Goal: Information Seeking & Learning: Learn about a topic

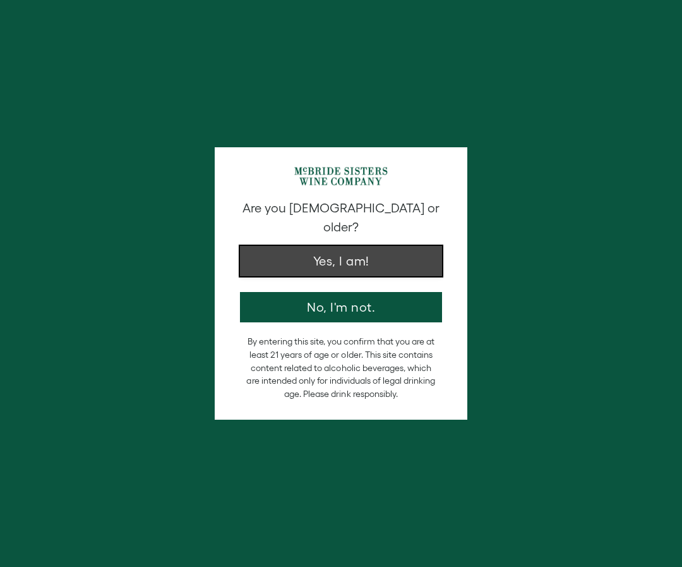
click at [374, 256] on button "Yes, I am!" at bounding box center [341, 261] width 202 height 30
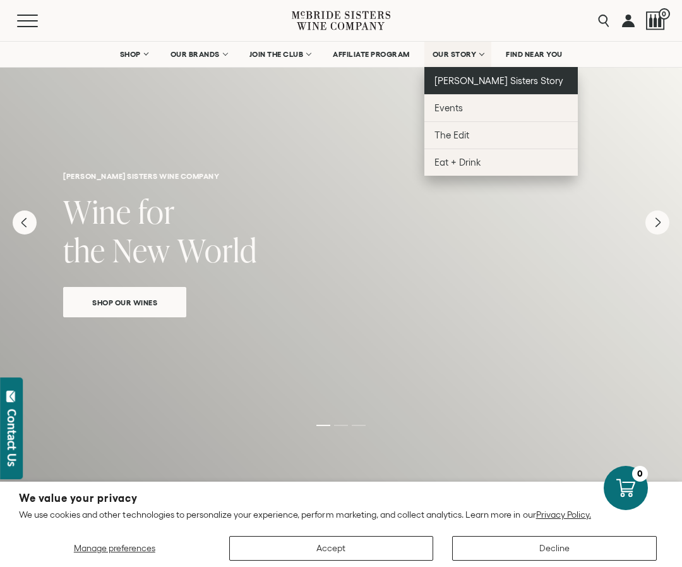
click at [461, 82] on span "[PERSON_NAME] Sisters Story" at bounding box center [500, 80] width 130 height 11
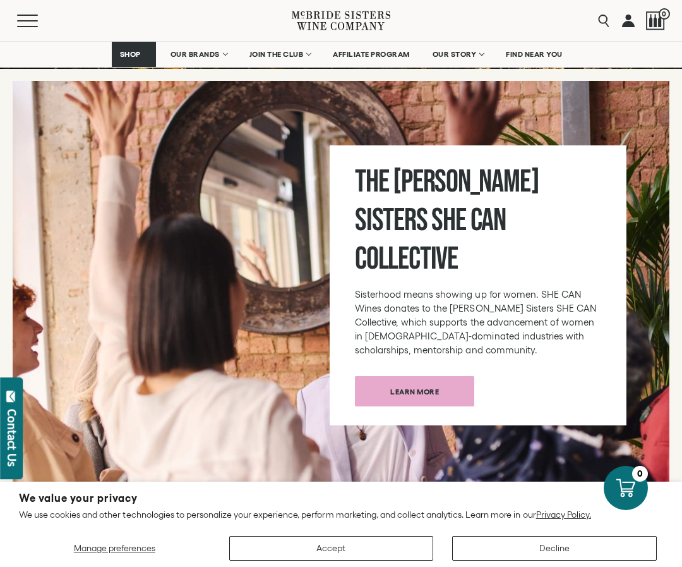
scroll to position [6335, 0]
